Goal: Obtain resource: Download file/media

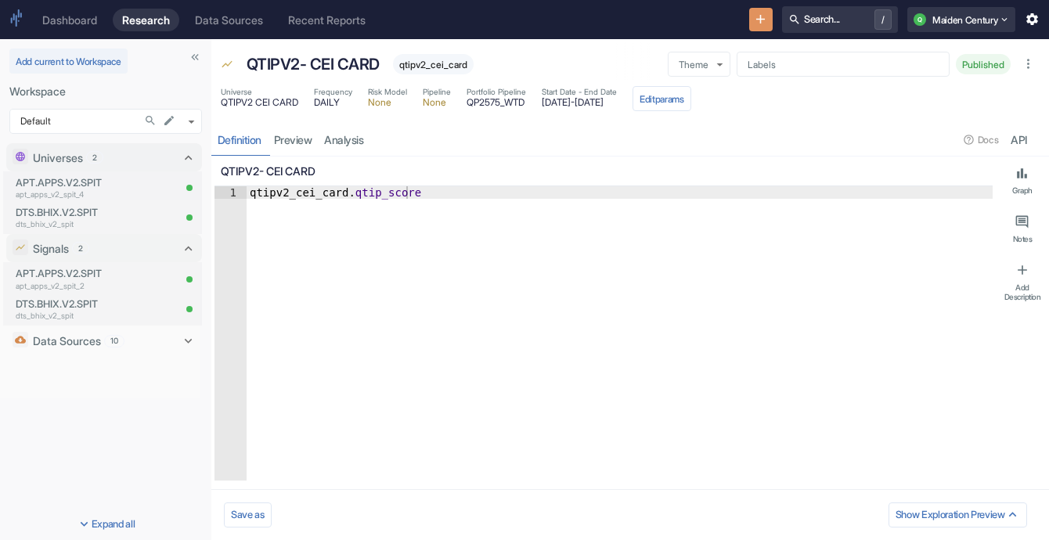
type textarea "x"
click at [339, 22] on div "Recent Reports" at bounding box center [327, 19] width 78 height 13
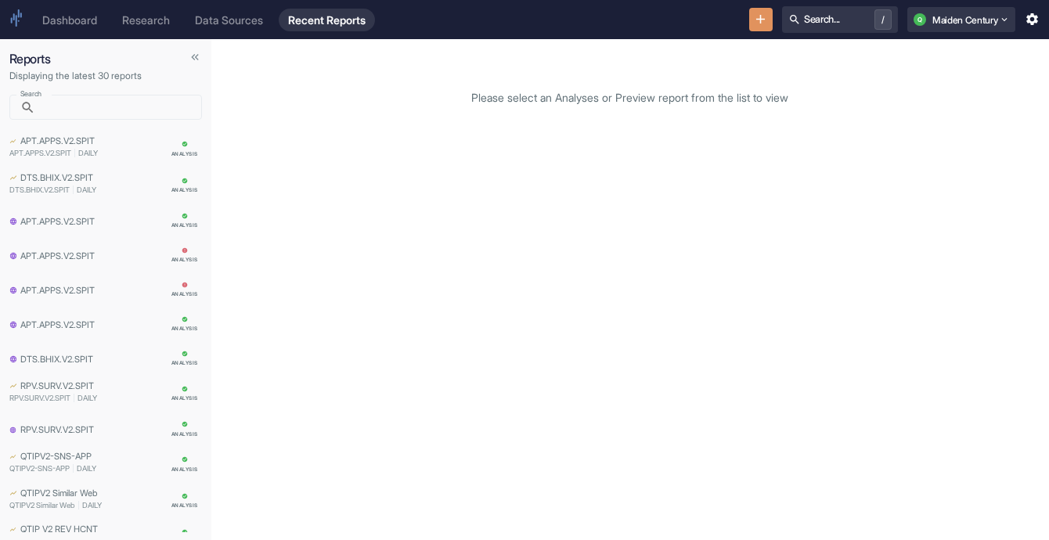
click at [243, 23] on div "Data Sources" at bounding box center [229, 19] width 68 height 13
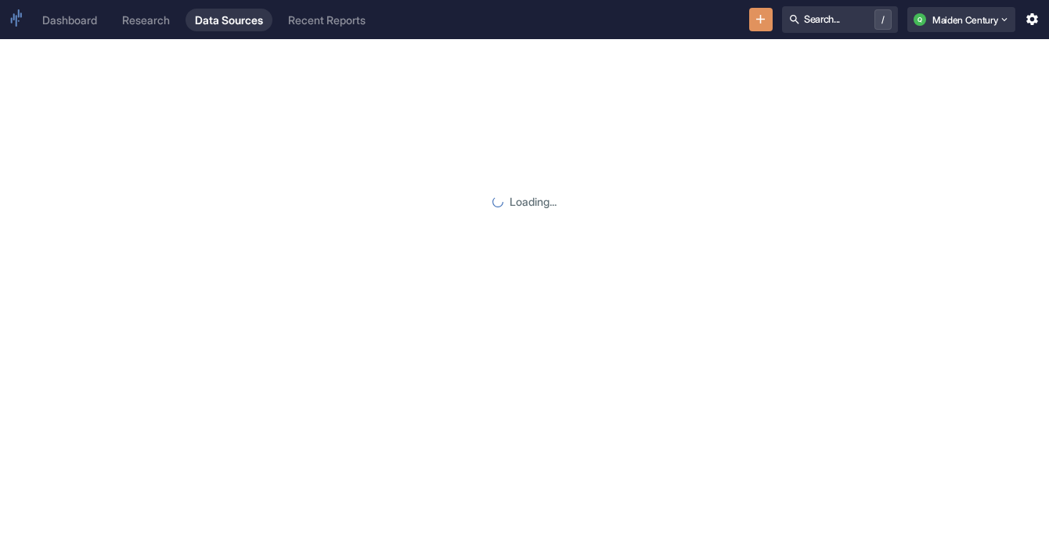
click at [243, 23] on div "Data Sources" at bounding box center [229, 19] width 68 height 13
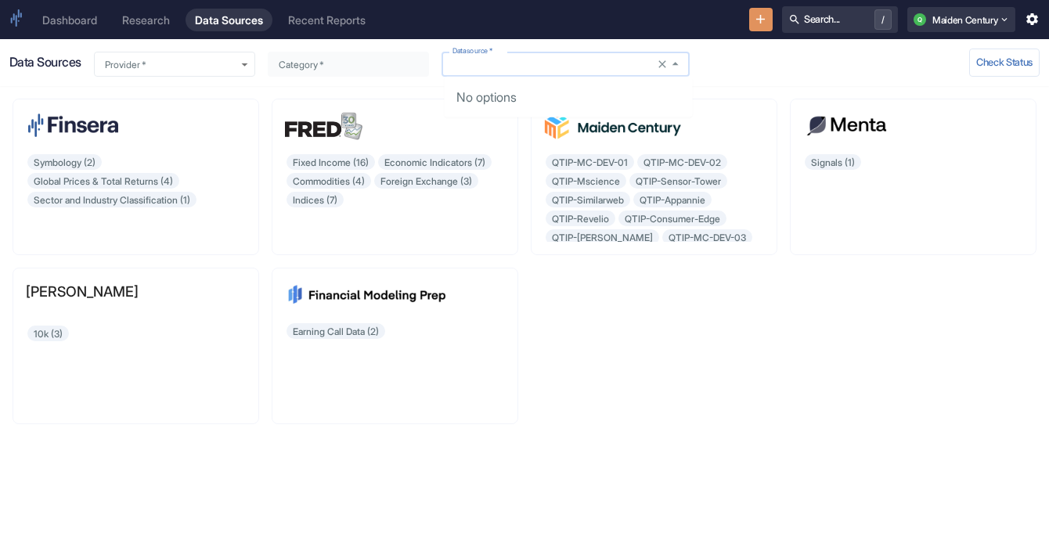
click at [644, 59] on input "Datasource   *" at bounding box center [550, 64] width 209 height 13
type input "f"
type input "s&p"
click at [322, 200] on div "Fixed Income (16) Economic Indicators (7) Commodities (4) Foreign Exchange (3) …" at bounding box center [395, 197] width 220 height 89
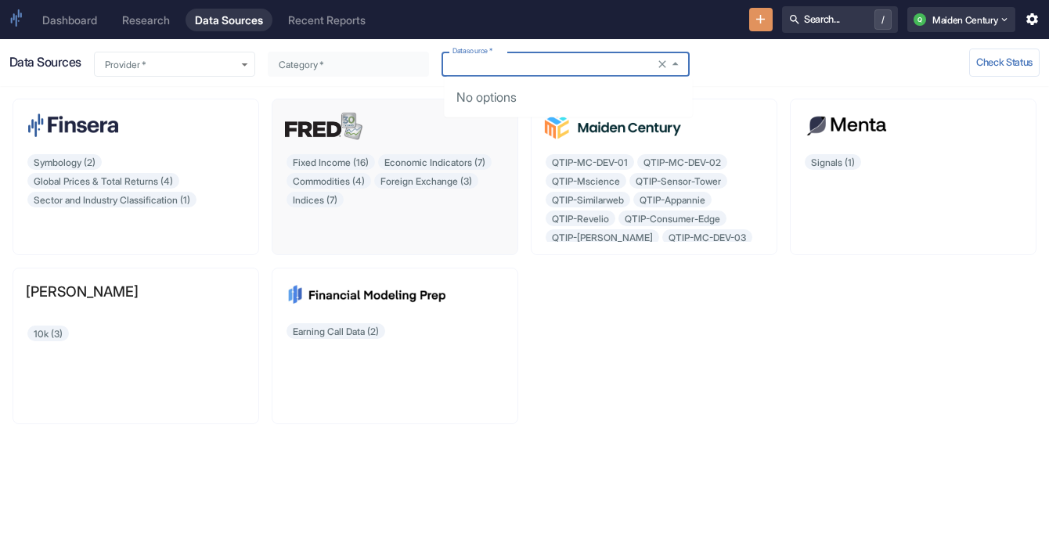
type input "Finsera Time Series"
type input "Fixed Income"
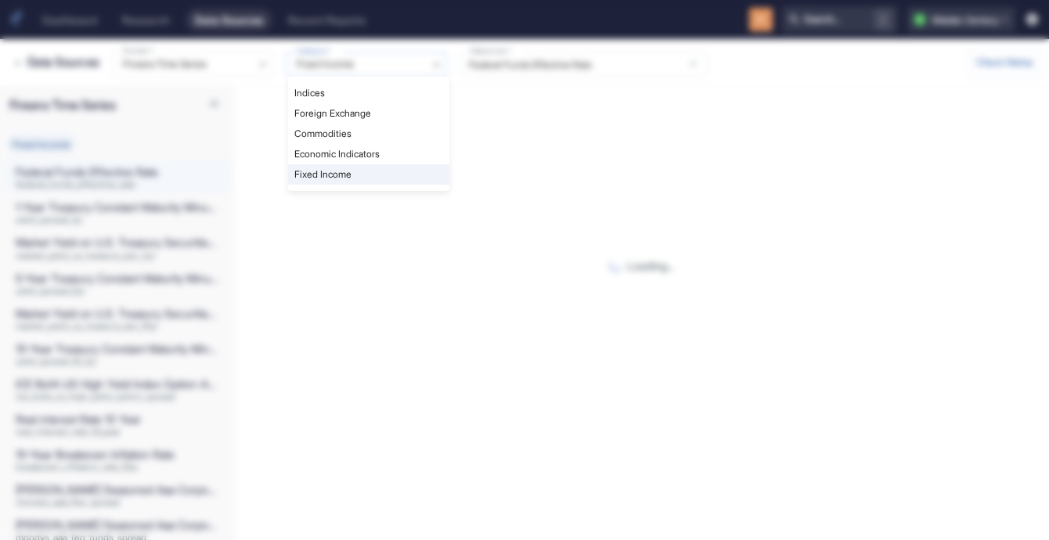
click at [398, 68] on body "Dashboard Research Data Sources Recent Reports Search... / Q Maiden Century Dat…" at bounding box center [524, 270] width 1049 height 540
click at [398, 68] on div at bounding box center [524, 270] width 1049 height 540
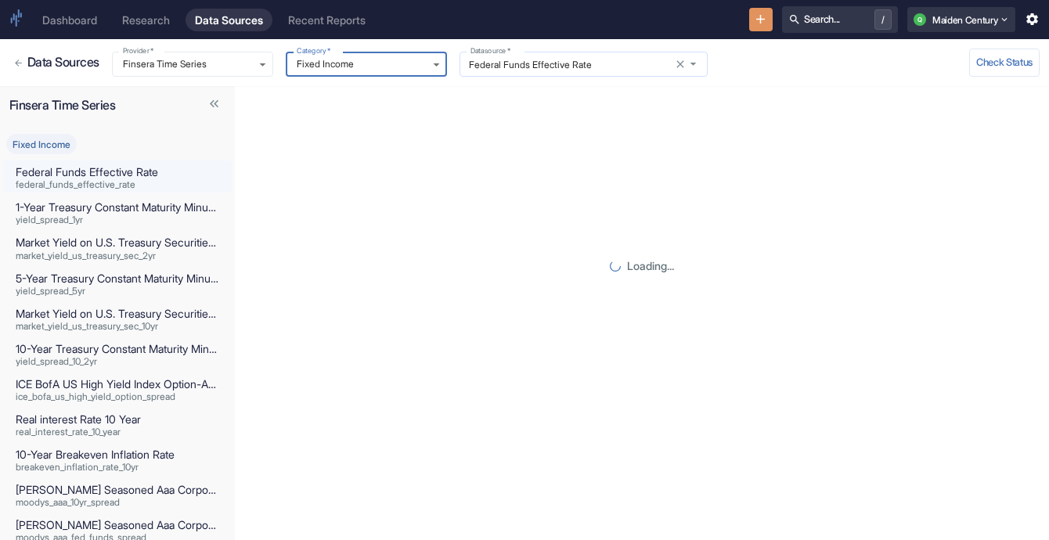
click at [546, 61] on input "Federal Funds Effective Rate" at bounding box center [568, 64] width 209 height 13
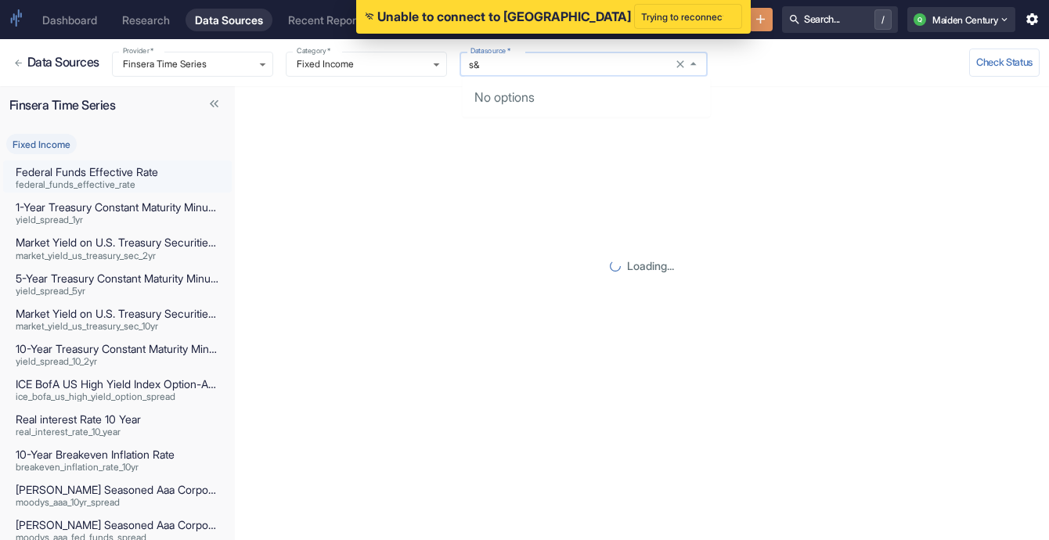
type input "s"
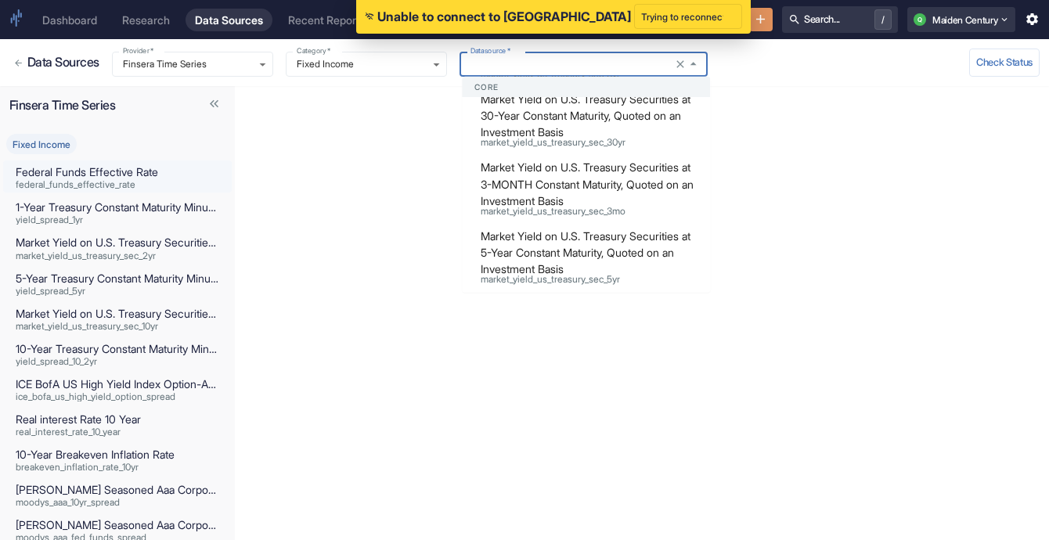
scroll to position [798, 0]
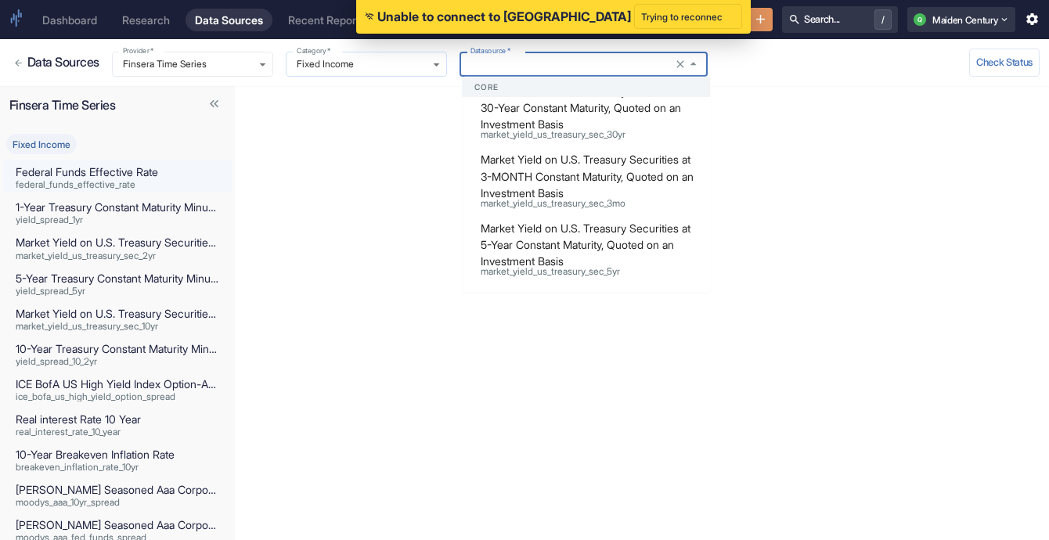
type input "Federal Funds Effective Rate"
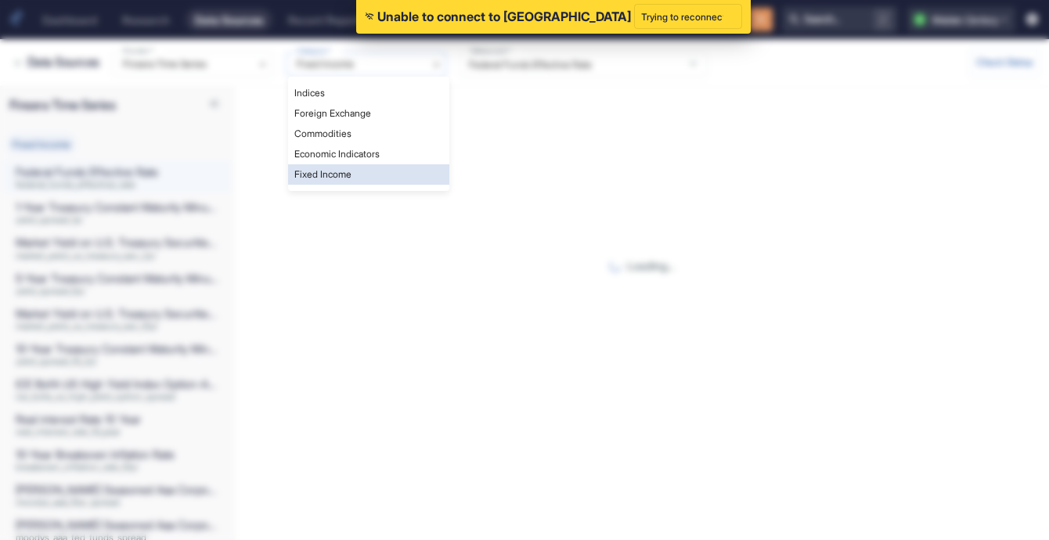
click at [422, 63] on body "Unable to connect to Finsera Trying to reconnect ... Dashboard Research Data So…" at bounding box center [524, 270] width 1049 height 540
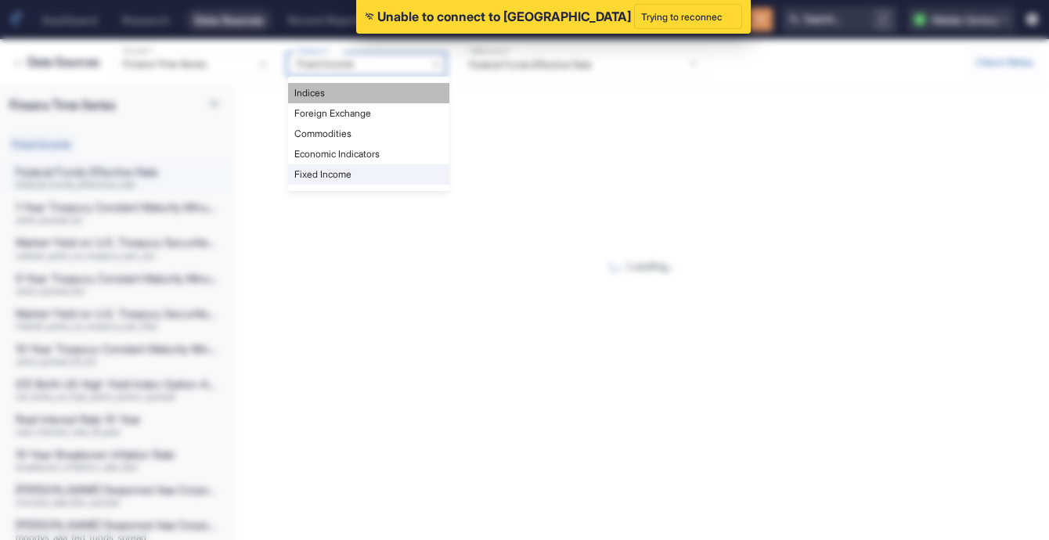
click at [406, 93] on li "Indices" at bounding box center [368, 93] width 161 height 20
type input "Indices"
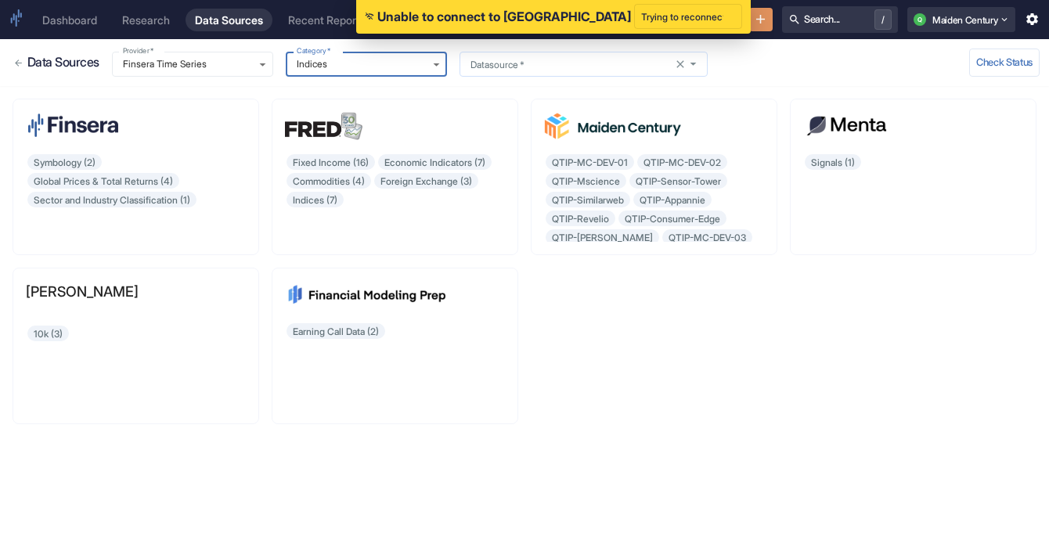
click at [579, 70] on div "Datasource   *" at bounding box center [584, 64] width 248 height 25
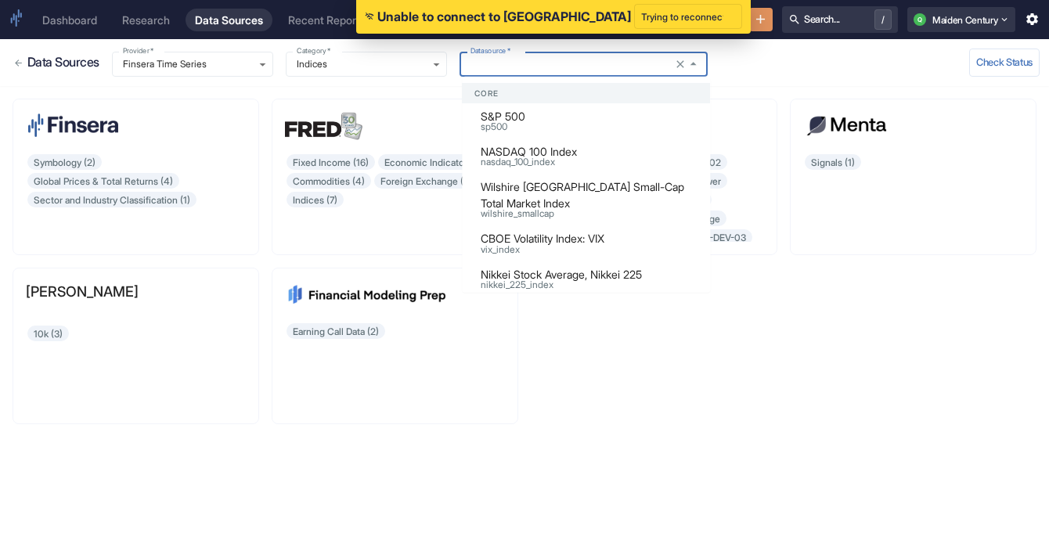
click at [612, 119] on li "S&P 500 sp500" at bounding box center [586, 120] width 248 height 35
type input "S&P 500"
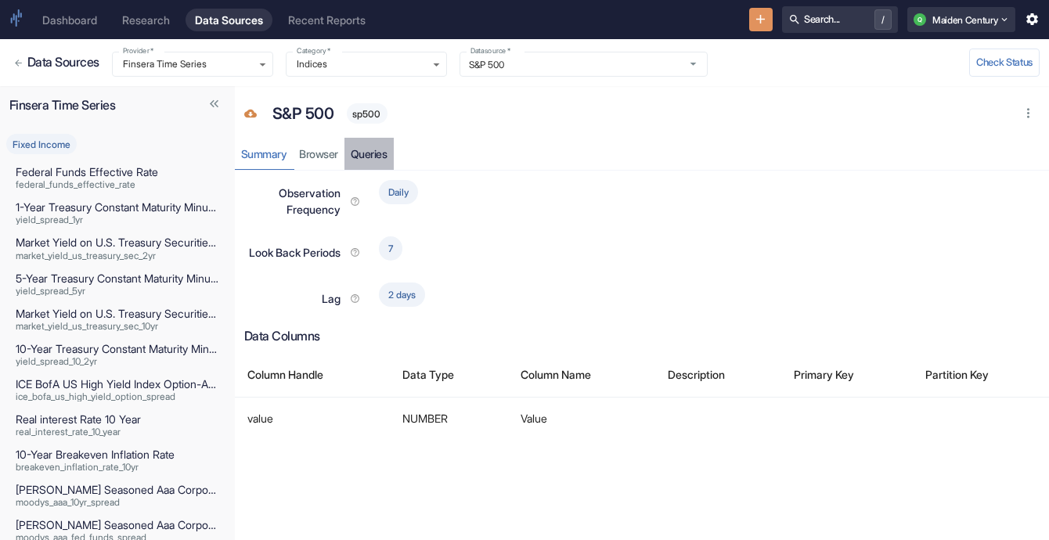
click at [369, 157] on link "Queries" at bounding box center [368, 154] width 49 height 32
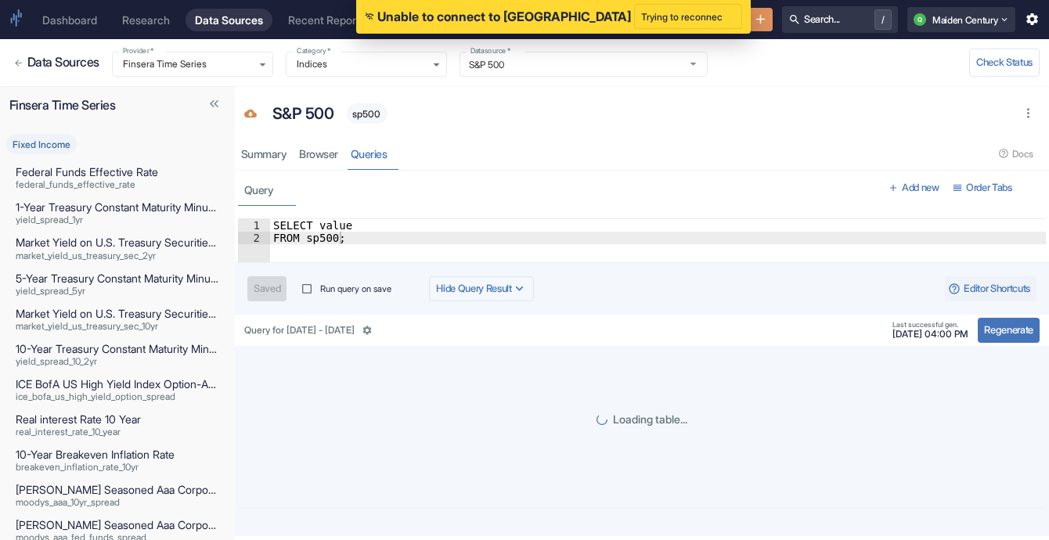
click at [342, 171] on div "query Add new Order Tabs" at bounding box center [642, 188] width 814 height 35
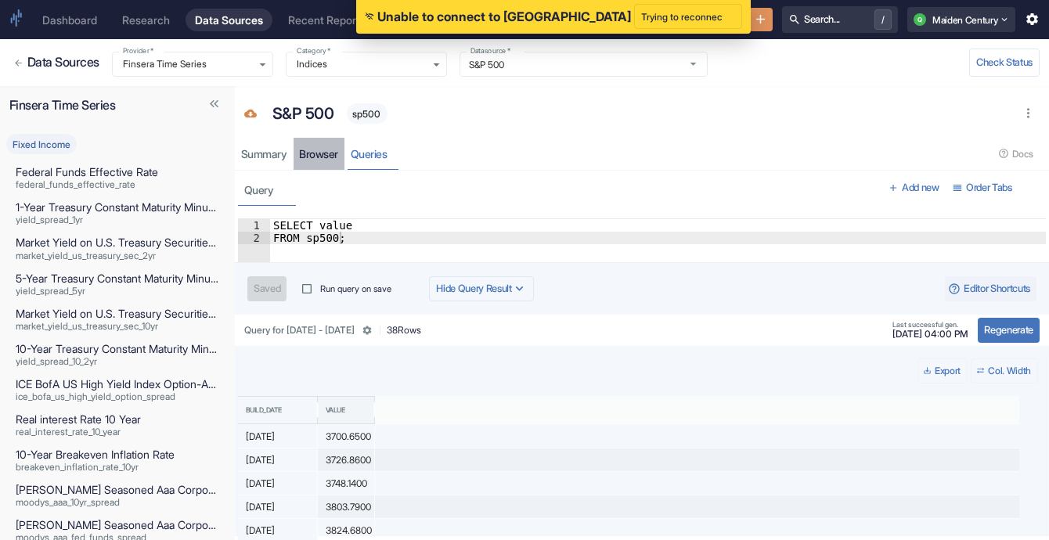
click at [321, 155] on link "Browser" at bounding box center [320, 154] width 52 height 32
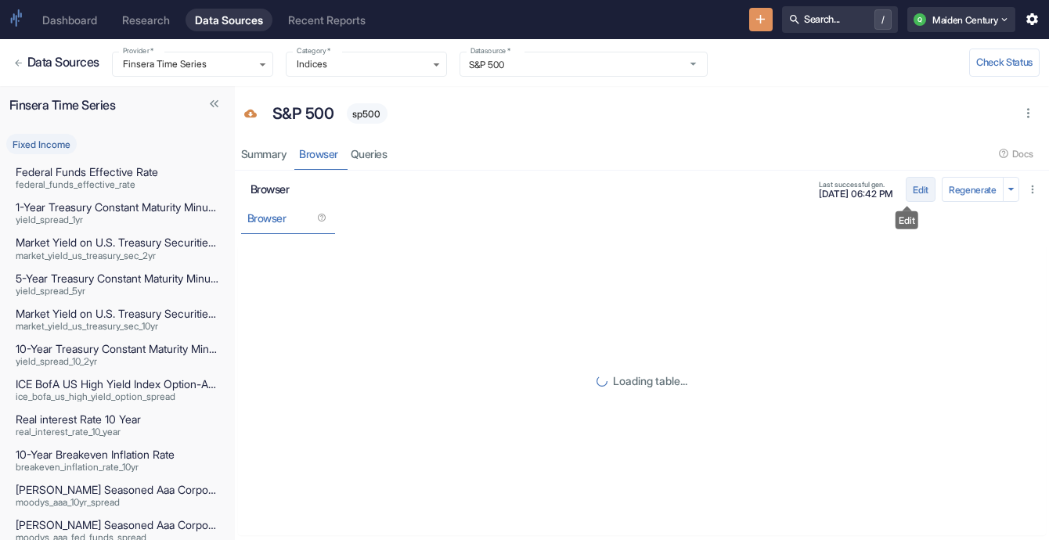
click at [906, 186] on button "Edit" at bounding box center [921, 189] width 30 height 25
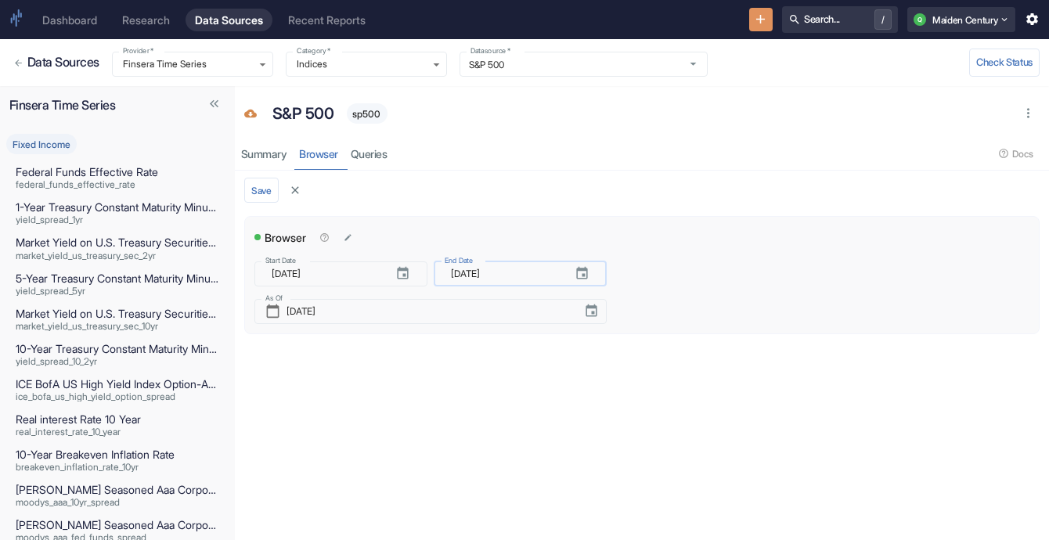
click at [561, 272] on input "[DATE]" at bounding box center [506, 273] width 111 height 25
click at [707, 110] on div "S&P 500 sp500" at bounding box center [637, 114] width 748 height 30
click at [387, 148] on link "Queries" at bounding box center [368, 154] width 49 height 32
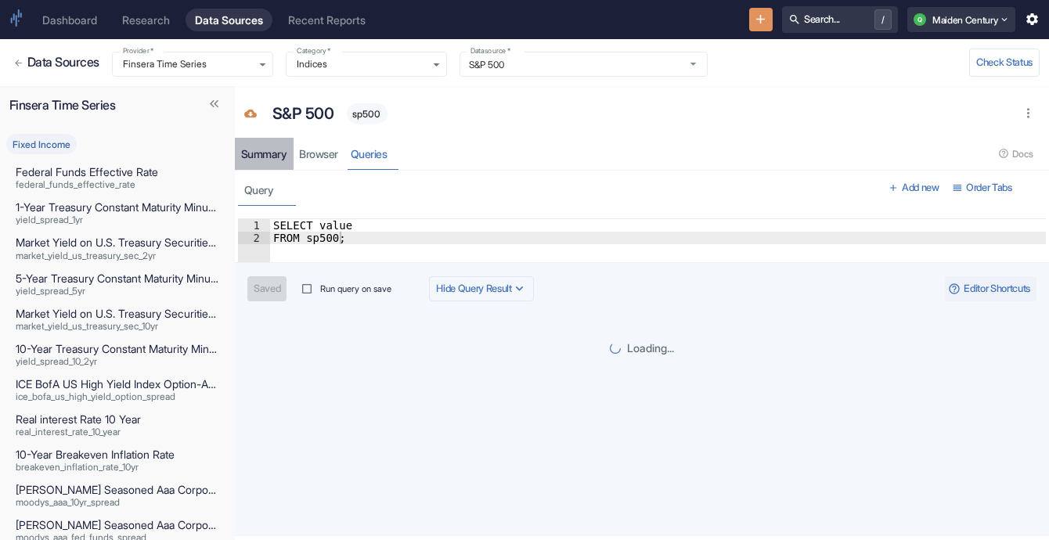
click at [279, 166] on link "Summary" at bounding box center [264, 154] width 59 height 32
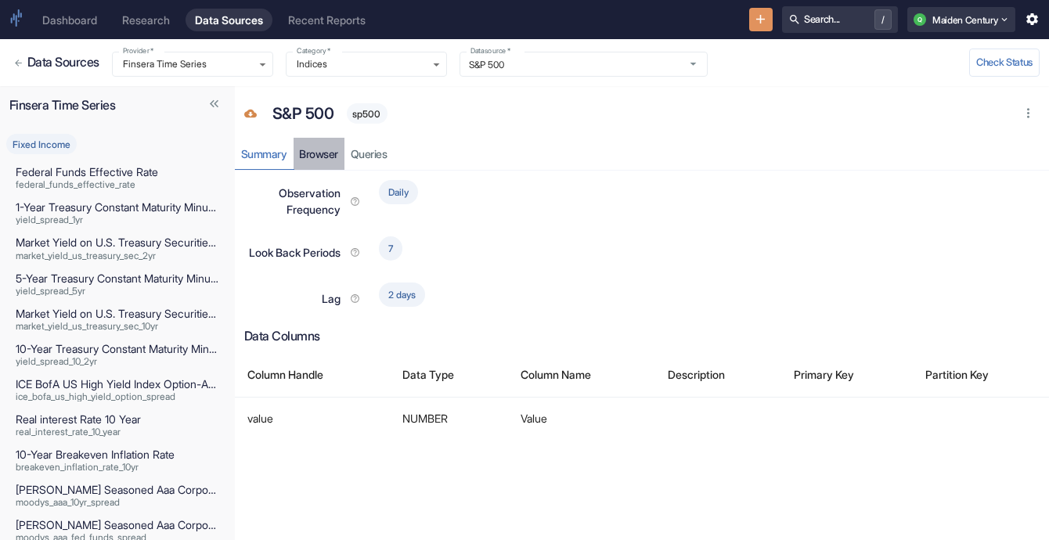
click at [330, 164] on link "Browser" at bounding box center [320, 154] width 52 height 32
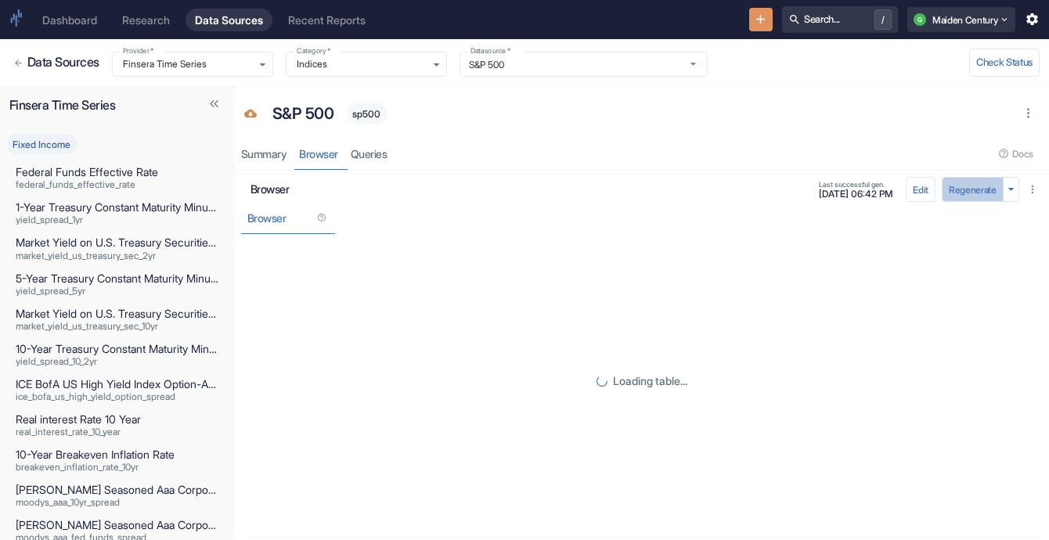
click at [958, 190] on button "Regenerate" at bounding box center [973, 189] width 62 height 25
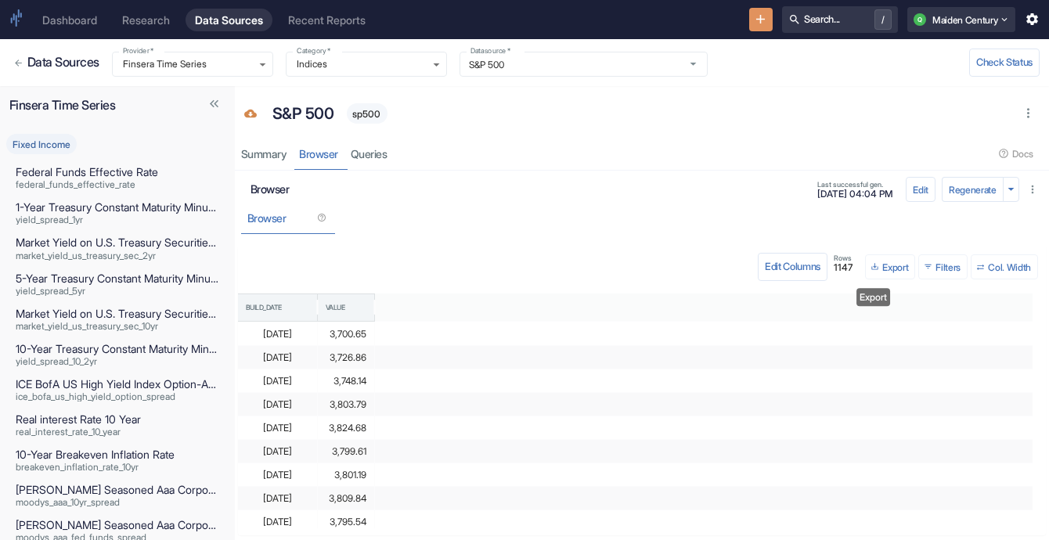
click at [865, 261] on button "Export" at bounding box center [890, 266] width 50 height 25
click at [907, 316] on li "Download as CSV" at bounding box center [893, 315] width 88 height 20
click at [189, 17] on link "Data Sources" at bounding box center [229, 20] width 87 height 23
click at [164, 21] on div "Research" at bounding box center [146, 19] width 48 height 13
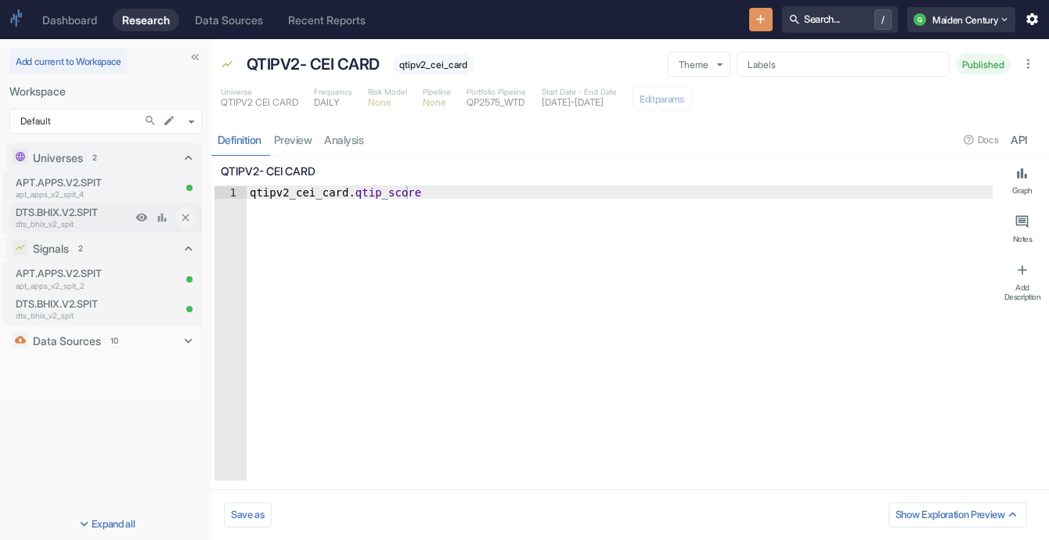
type textarea "x"
click at [97, 223] on p "dts_bhix_v2_spit" at bounding box center [74, 224] width 116 height 12
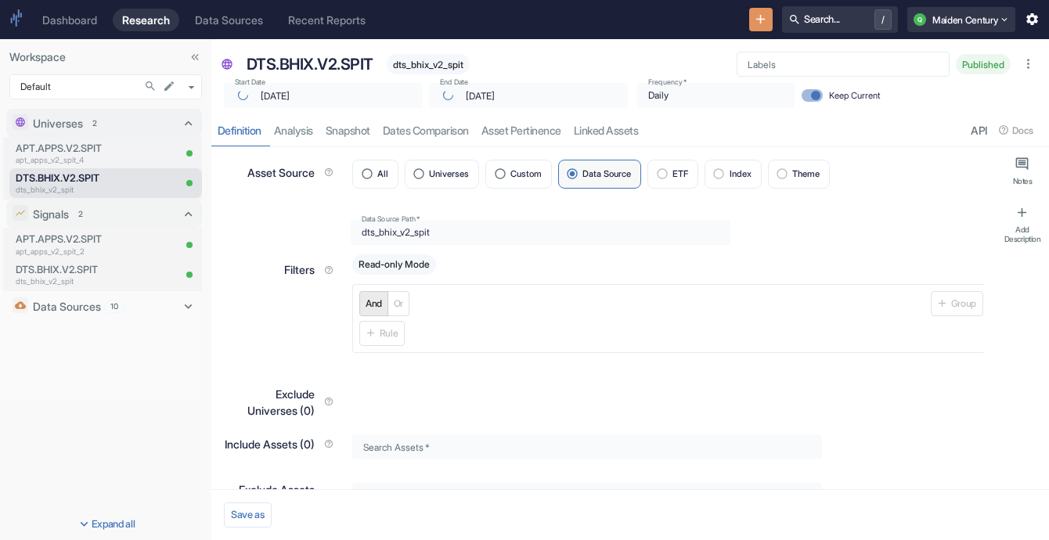
click at [277, 135] on div "Definition analysis Snapshot Dates Comparison Asset Pertinence Linked Assets AP…" at bounding box center [630, 130] width 838 height 32
click at [308, 127] on div "Definition analysis Snapshot Dates Comparison Asset Pertinence Linked Assets AP…" at bounding box center [630, 130] width 838 height 32
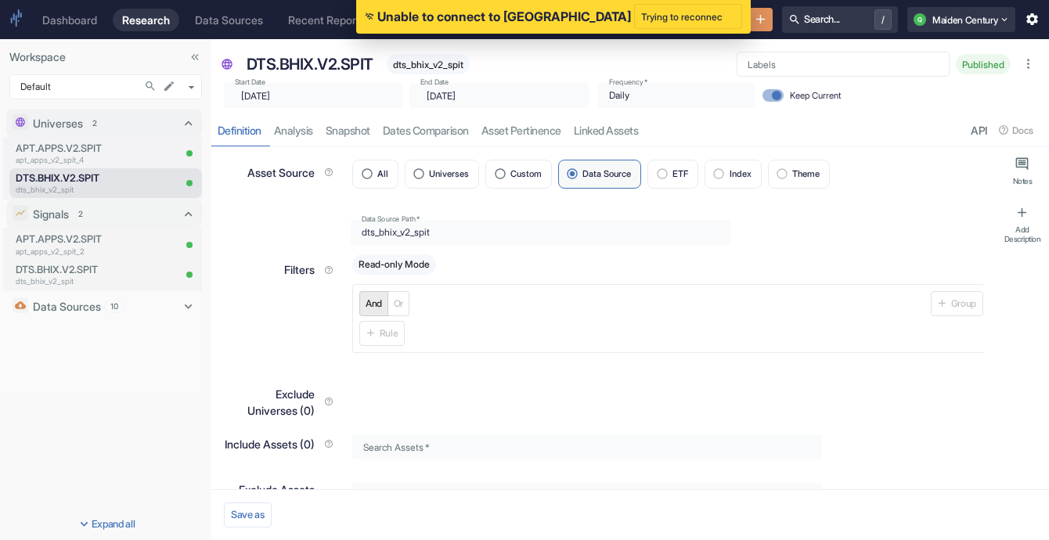
type textarea "x"
type input "[DATE]"
type textarea "x"
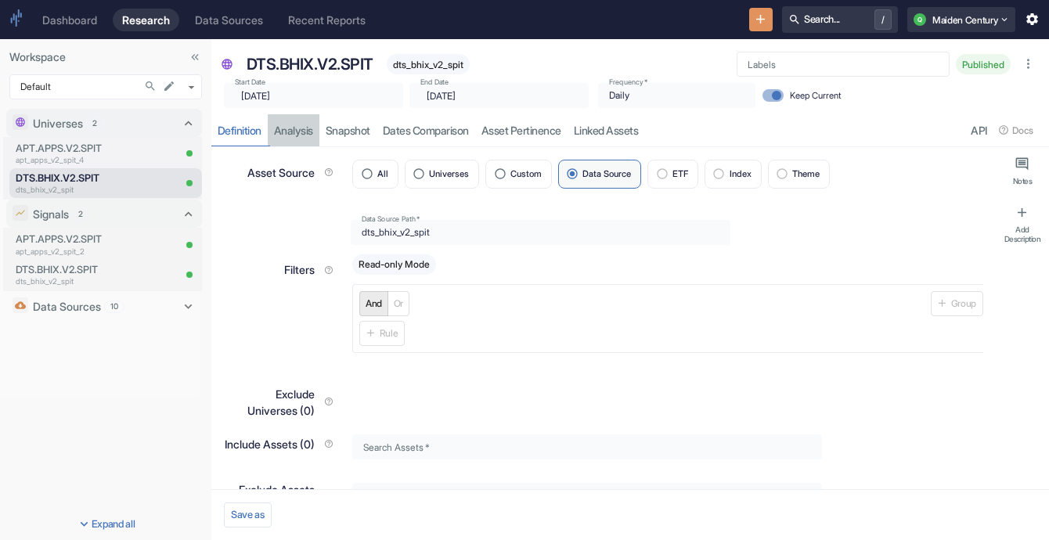
click at [308, 127] on link "analysis" at bounding box center [294, 130] width 52 height 32
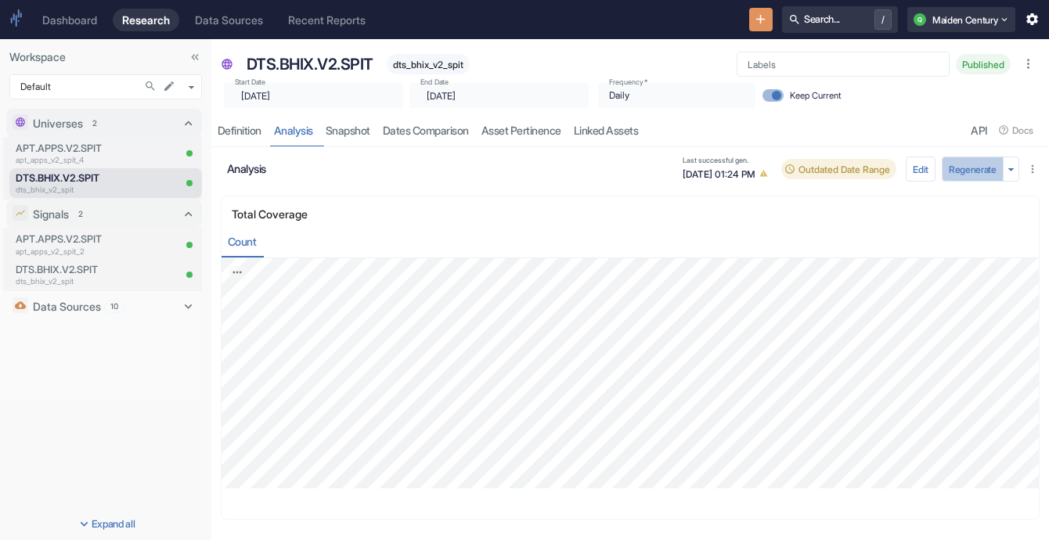
click at [972, 166] on button "Regenerate" at bounding box center [973, 169] width 62 height 25
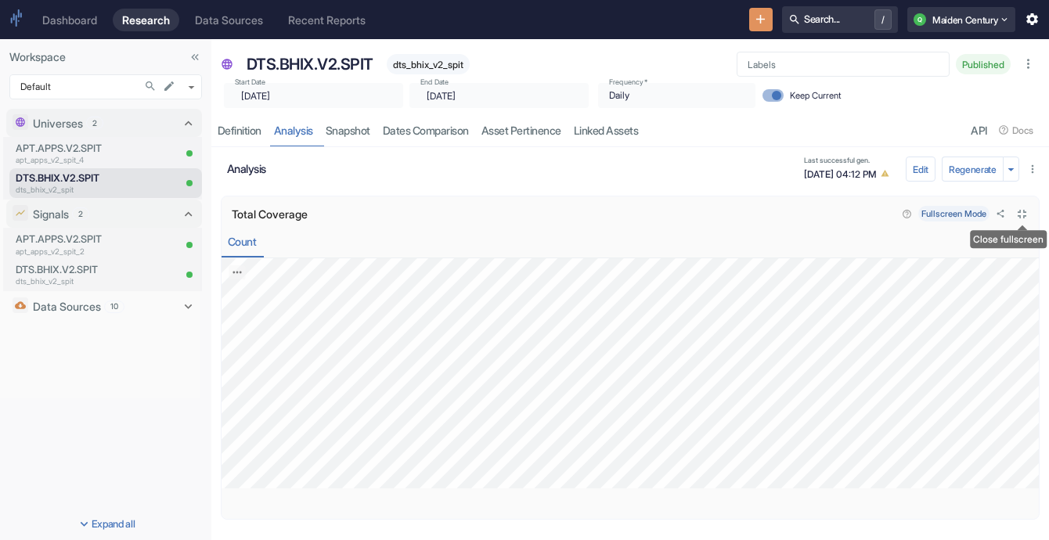
click at [1029, 210] on icon "Close fullscreen" at bounding box center [1022, 214] width 15 height 15
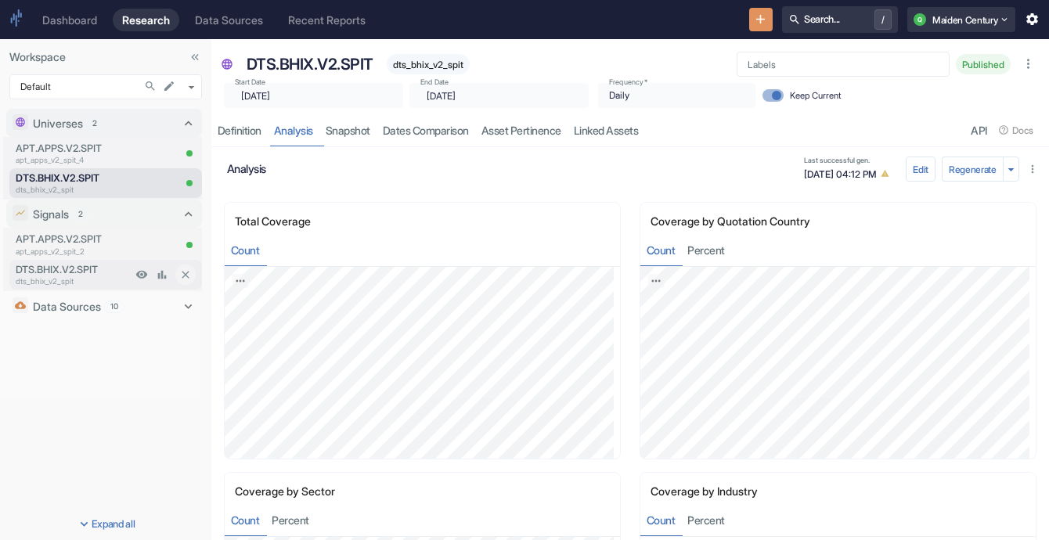
click at [72, 278] on p "dts_bhix_v2_spit" at bounding box center [74, 282] width 116 height 12
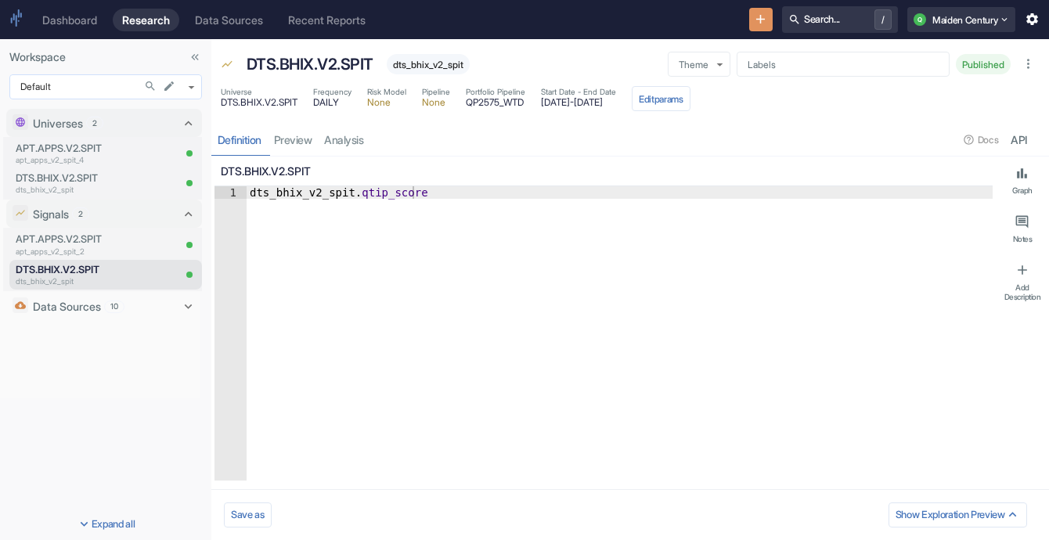
type textarea "x"
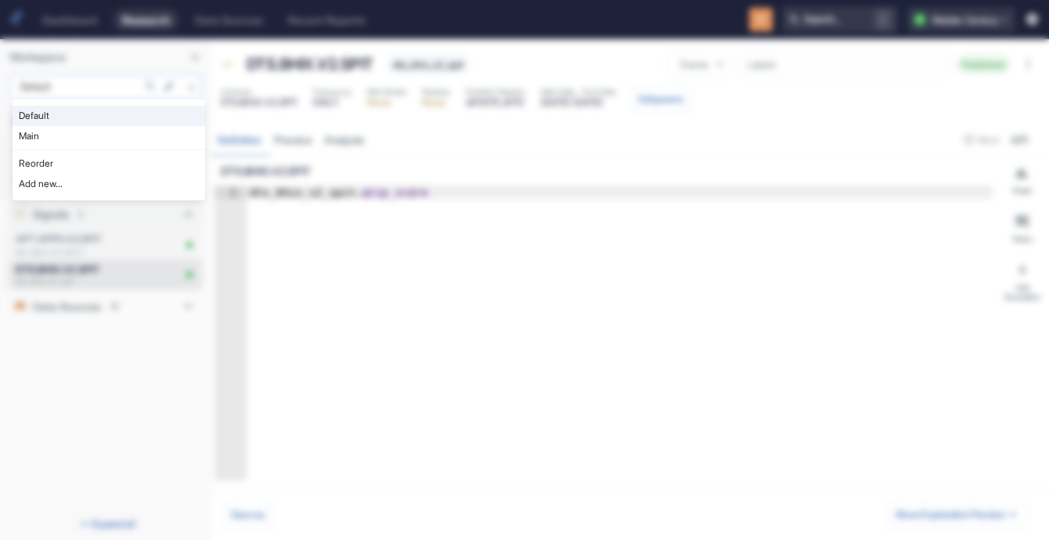
click at [97, 88] on body "Dashboard Research Data Sources Recent Reports Search... / Q Maiden Century Wor…" at bounding box center [524, 270] width 1049 height 540
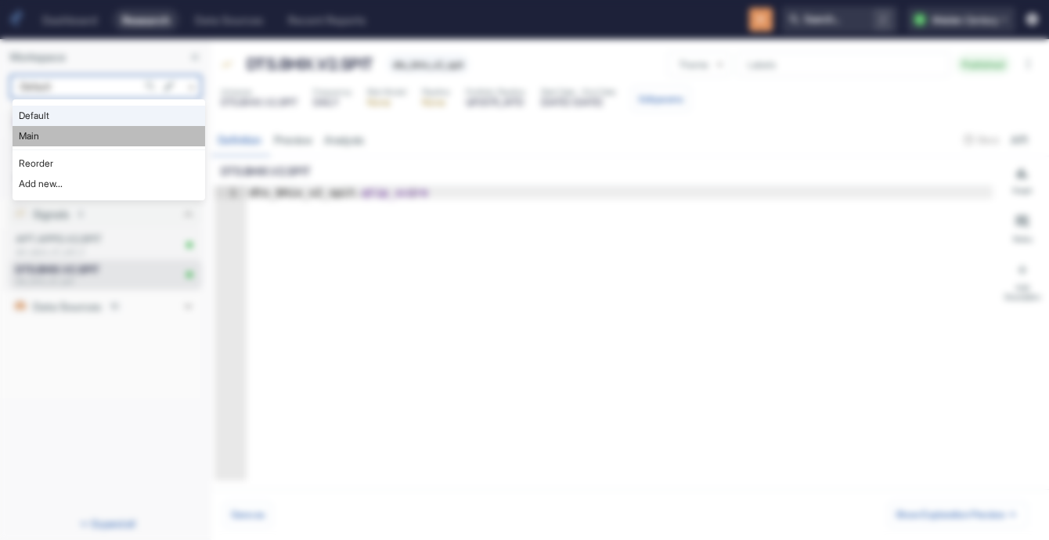
click at [92, 137] on li "Main" at bounding box center [109, 136] width 193 height 20
type input "1008"
type textarea "x"
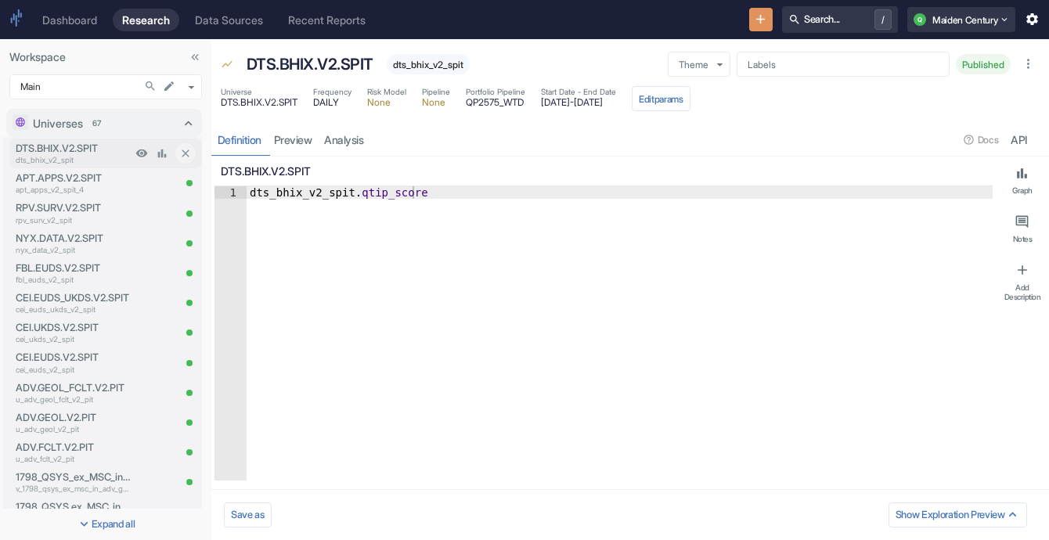
click at [82, 147] on p "DTS.BHIX.V2.SPIT" at bounding box center [74, 148] width 116 height 15
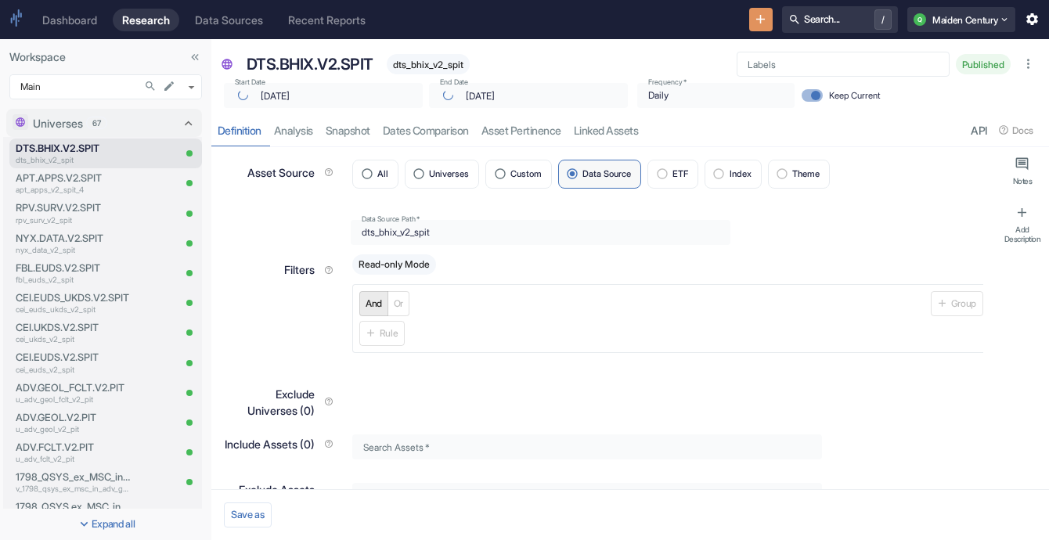
type textarea "x"
click at [310, 128] on link "analysis" at bounding box center [294, 130] width 52 height 32
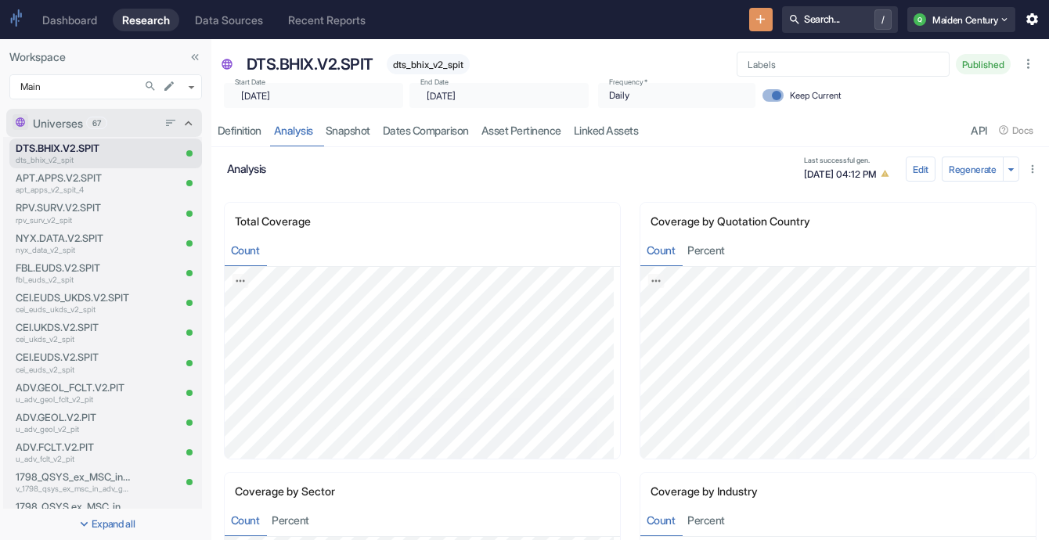
click at [91, 120] on span "67" at bounding box center [97, 123] width 20 height 12
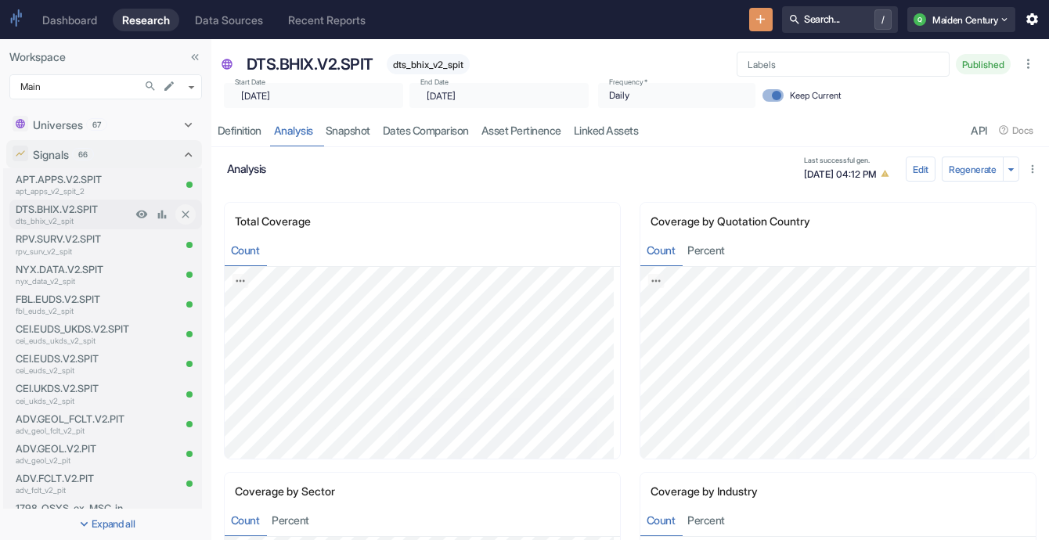
click at [74, 212] on p "DTS.BHIX.V2.SPIT" at bounding box center [74, 209] width 116 height 15
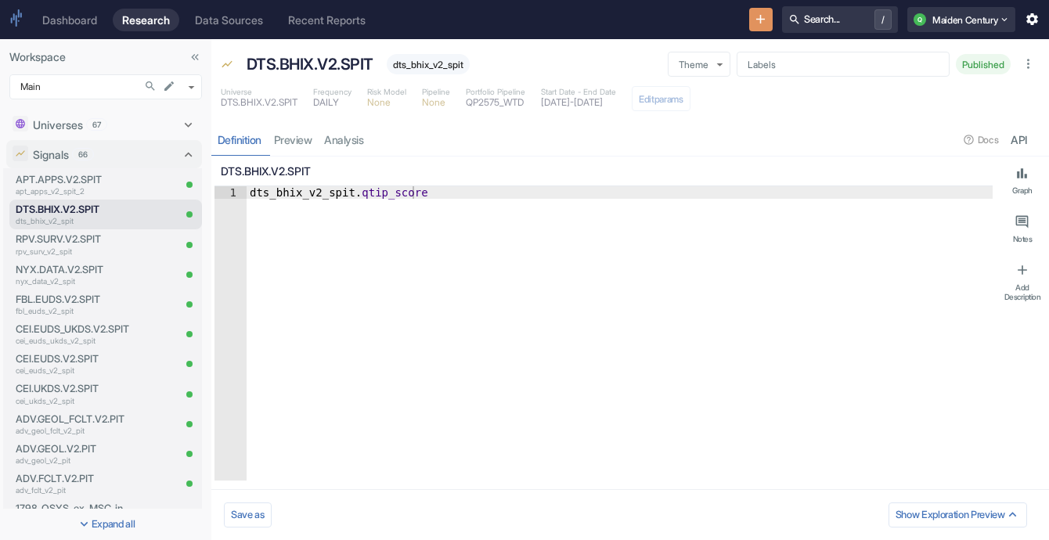
type textarea "x"
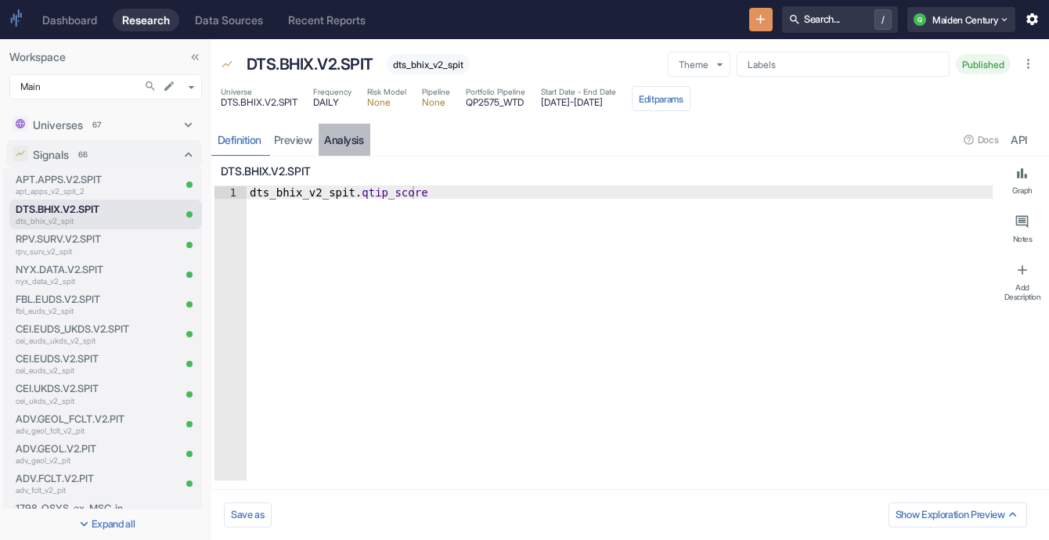
click at [349, 144] on link "analysis" at bounding box center [345, 140] width 52 height 32
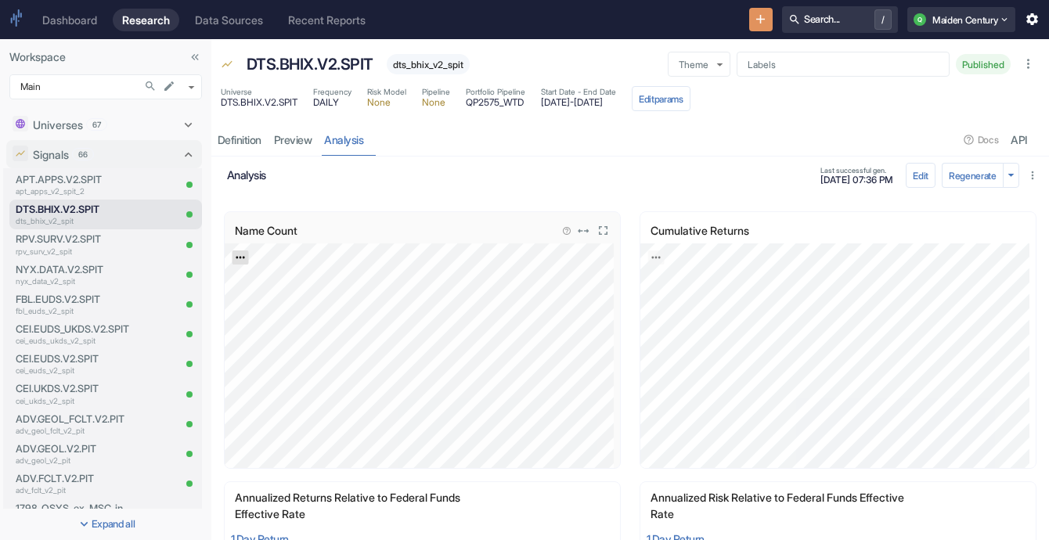
click at [240, 254] on icon "Export; Press ENTER to open" at bounding box center [240, 257] width 11 height 11
click at [283, 303] on link "CSV" at bounding box center [279, 299] width 44 height 16
